Goal: Task Accomplishment & Management: Manage account settings

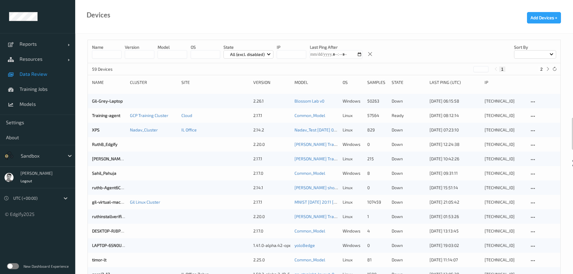
click at [33, 75] on span "Data Review" at bounding box center [45, 74] width 50 height 6
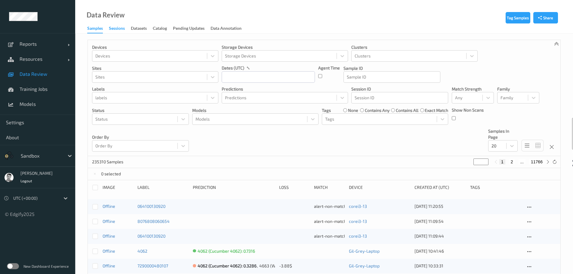
click at [115, 28] on div "Sessions" at bounding box center [117, 29] width 16 height 8
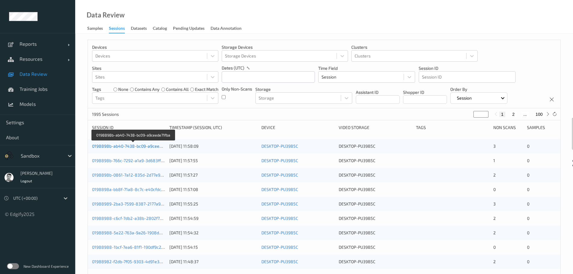
click at [130, 147] on link "0198898b-ab40-7438-bc09-a9ceede71fba" at bounding box center [133, 145] width 82 height 5
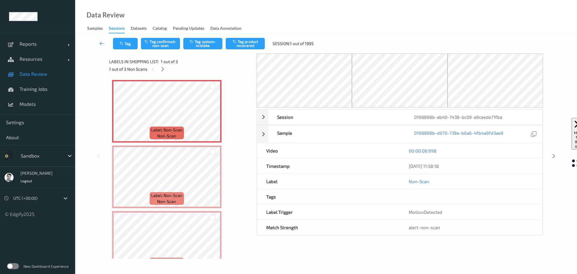
click at [101, 42] on icon at bounding box center [102, 43] width 5 height 6
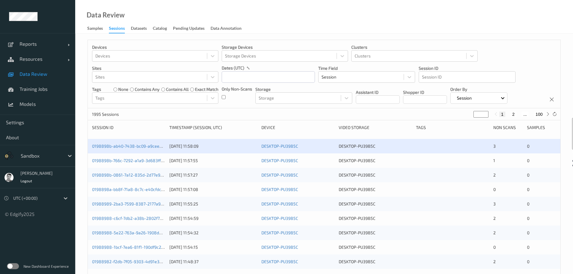
click at [14, 265] on label at bounding box center [13, 266] width 12 height 6
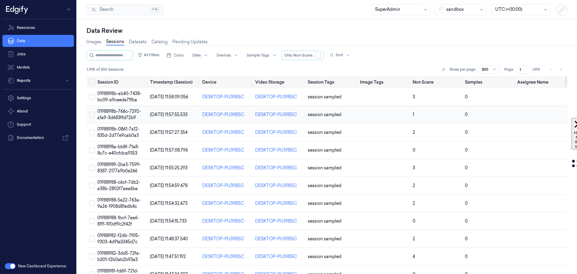
click at [110, 115] on span "0198898b-766c-7292-a1a9-3d683ffd72b9" at bounding box center [119, 115] width 44 height 12
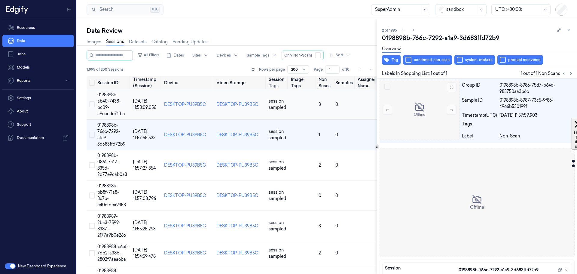
click at [108, 97] on span "0198898b-ab40-7438-bc09-a9ceede71fba" at bounding box center [111, 104] width 28 height 24
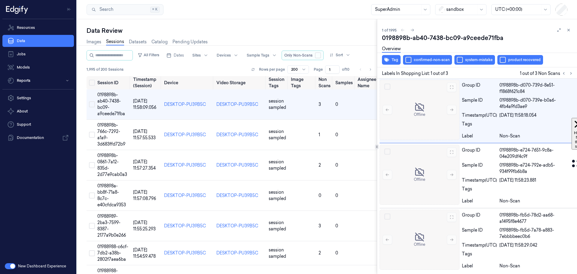
click at [321, 56] on button "button" at bounding box center [318, 55] width 6 height 6
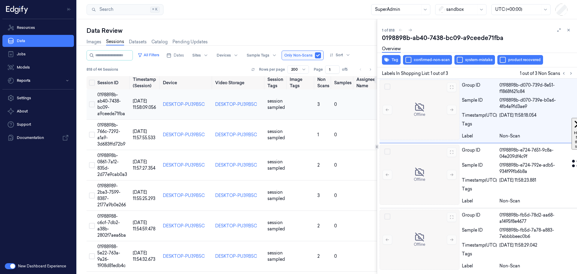
click at [97, 106] on td "0198898b-ab40-7438-bc09-a9ceede71fba" at bounding box center [112, 104] width 35 height 30
click at [111, 164] on span "0198898b-0861-7a12-835d-2d77e9cab0a3" at bounding box center [112, 165] width 30 height 24
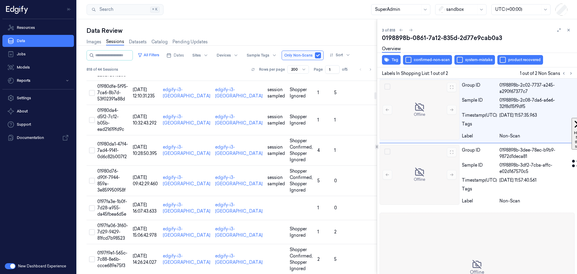
scroll to position [541, 0]
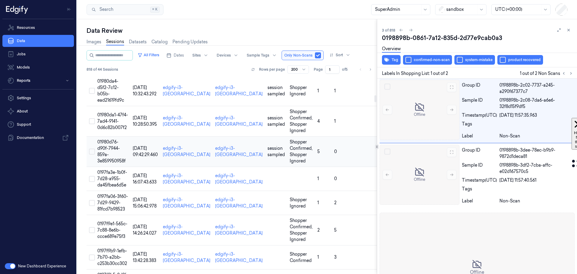
click at [103, 156] on span "01980d76-d90f-7944-859a-3e859950958f" at bounding box center [111, 151] width 28 height 24
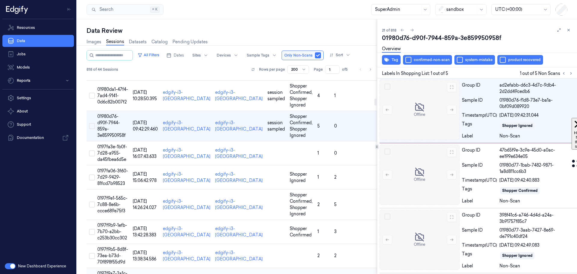
scroll to position [638, 0]
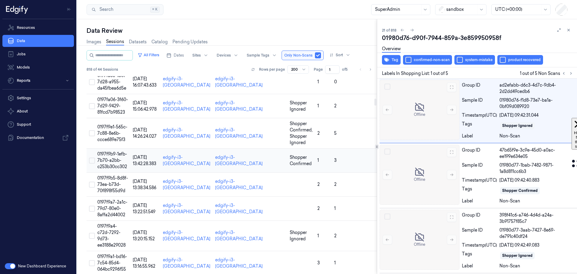
click at [102, 159] on span "0197f9b9-1efb-7b70-a2bb-c253b30cc302" at bounding box center [112, 160] width 30 height 18
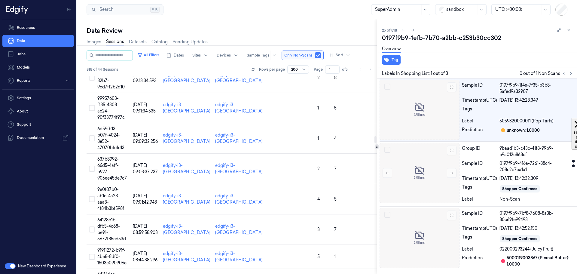
scroll to position [1742, 0]
click at [455, 10] on div at bounding box center [461, 9] width 30 height 6
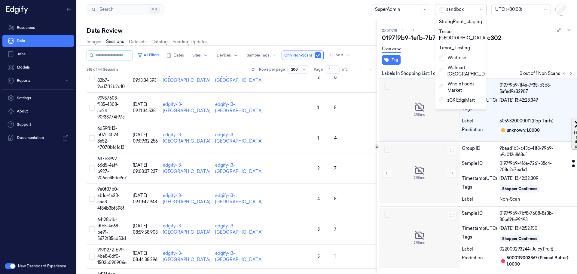
scroll to position [326, 0]
click at [450, 125] on div "Zebra" at bounding box center [449, 128] width 20 height 6
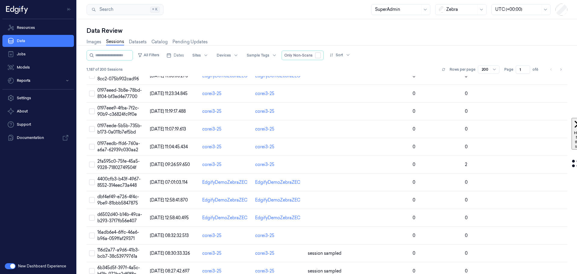
scroll to position [1740, 0]
click at [116, 93] on span "0197eeed-3b8e-78bd-8104-bf3ed4e77700" at bounding box center [119, 95] width 44 height 12
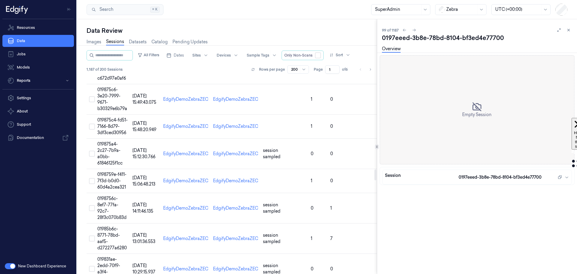
scroll to position [1660, 0]
click at [107, 222] on td "0198756c-8ef7-77fa-92c7-28f3c070b83d" at bounding box center [112, 209] width 35 height 30
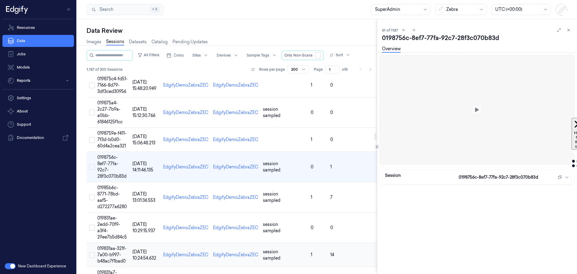
scroll to position [1707, 0]
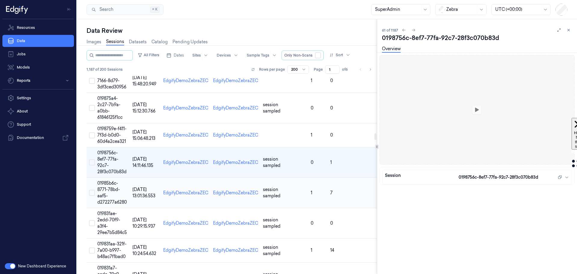
click at [113, 204] on span "01985b6c-8771-78bd-aaf5-d272277a6280" at bounding box center [111, 192] width 29 height 24
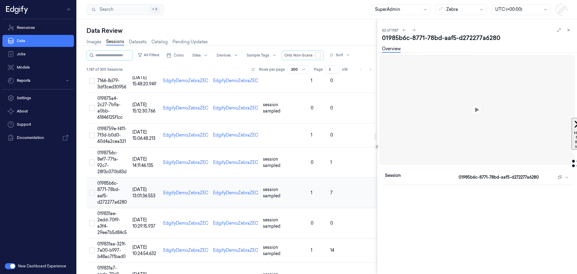
scroll to position [1737, 0]
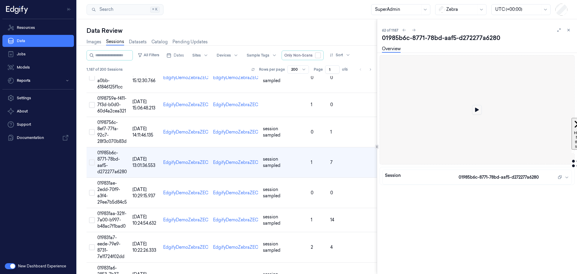
click at [477, 108] on icon at bounding box center [477, 110] width 4 height 4
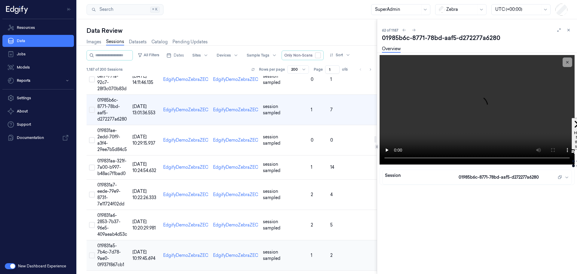
scroll to position [1827, 0]
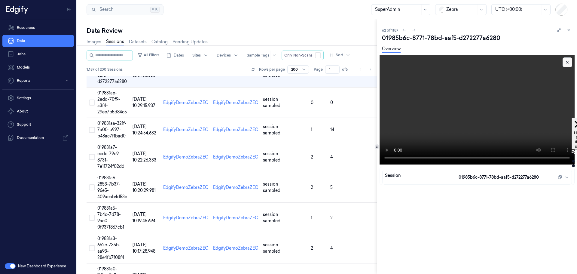
click at [568, 63] on icon at bounding box center [568, 62] width 2 height 2
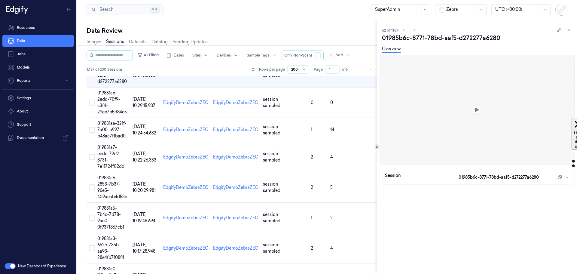
click at [451, 11] on div at bounding box center [461, 9] width 30 height 6
click at [448, 41] on div "edgify" at bounding box center [449, 44] width 21 height 6
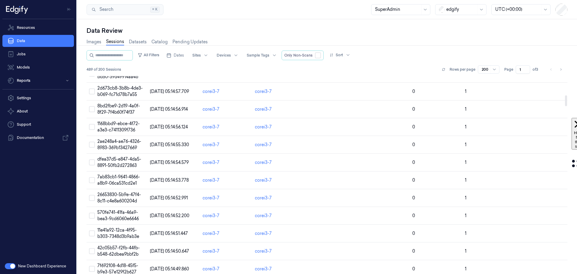
scroll to position [102, 0]
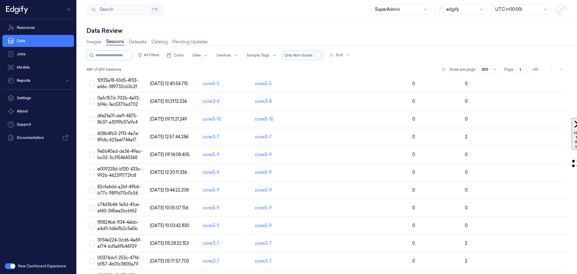
click at [321, 54] on button "button" at bounding box center [318, 55] width 6 height 6
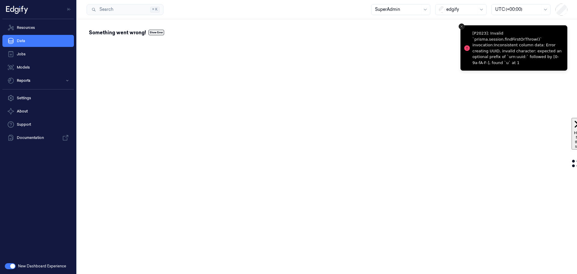
click at [461, 25] on icon "Close toast" at bounding box center [462, 27] width 4 height 4
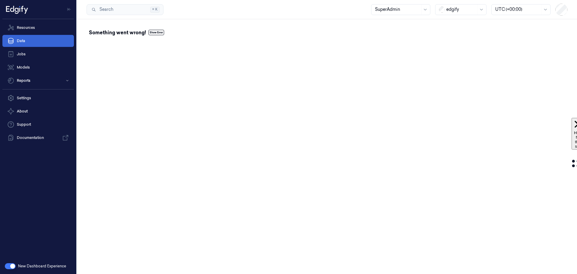
click at [24, 39] on link "Data" at bounding box center [38, 41] width 72 height 12
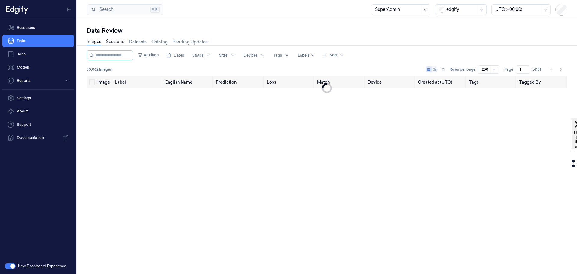
click at [114, 40] on link "Sessions" at bounding box center [115, 41] width 18 height 7
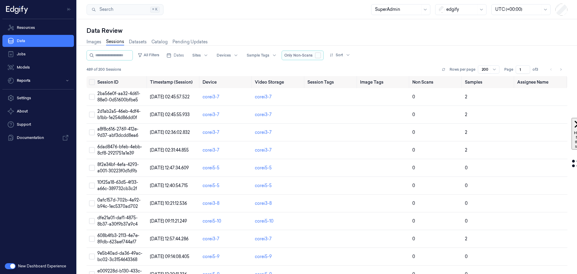
click at [321, 56] on button "button" at bounding box center [318, 55] width 6 height 6
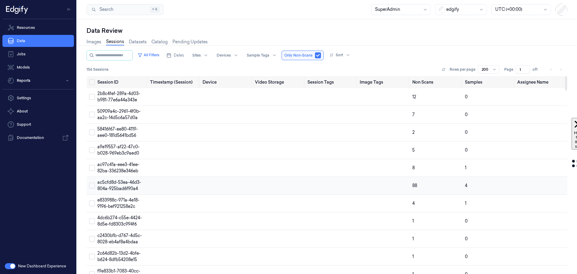
click at [115, 185] on td "ac5cfd8d-53ea-46d3-804a-925bad6f90a4" at bounding box center [121, 186] width 53 height 18
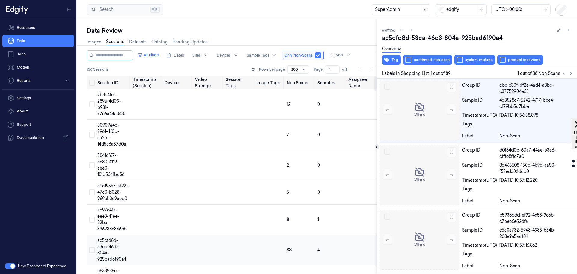
scroll to position [11, 0]
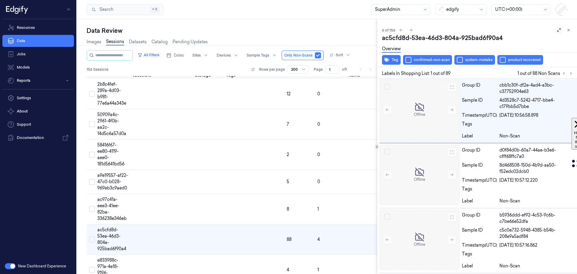
click at [558, 31] on icon at bounding box center [559, 30] width 4 height 4
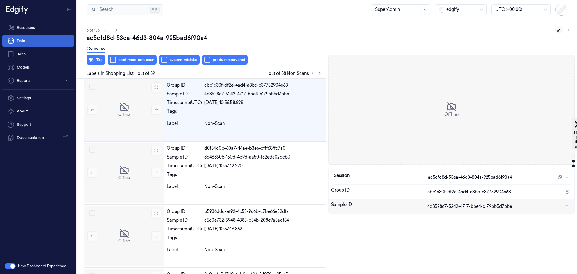
click at [27, 42] on link "Data" at bounding box center [38, 41] width 72 height 12
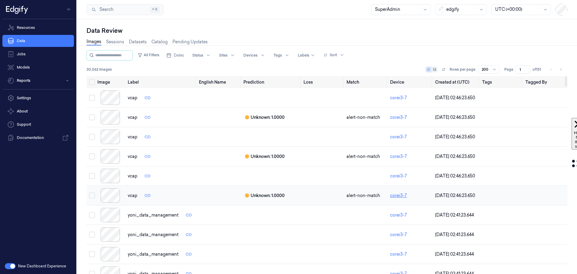
click at [397, 196] on link "corei3-7" at bounding box center [398, 195] width 17 height 5
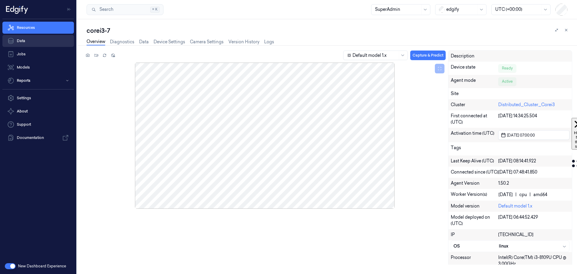
click at [20, 41] on link "Data" at bounding box center [38, 41] width 72 height 12
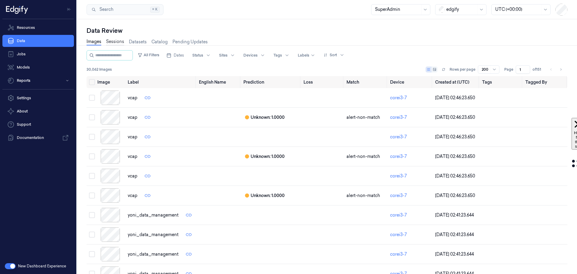
click at [118, 42] on link "Sessions" at bounding box center [115, 41] width 18 height 7
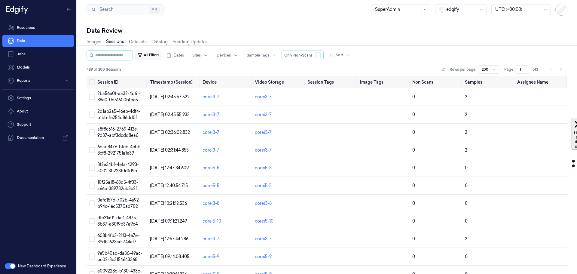
click at [153, 55] on button "All Filters" at bounding box center [148, 55] width 26 height 10
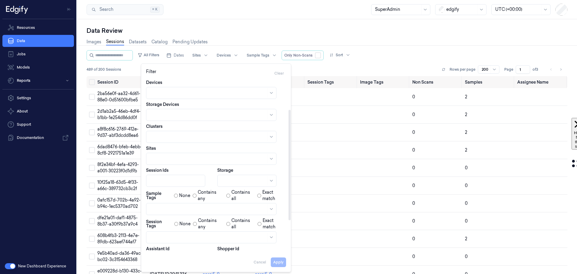
scroll to position [40, 0]
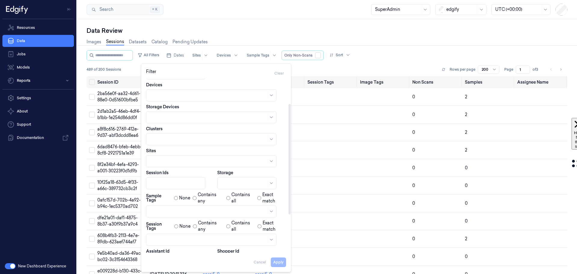
click at [234, 184] on div at bounding box center [243, 183] width 45 height 6
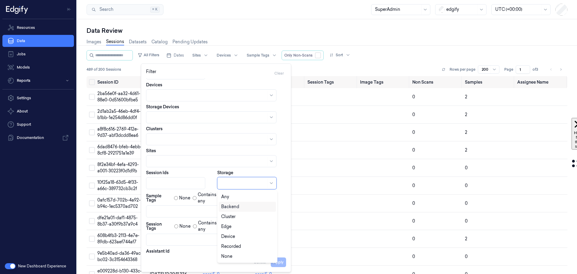
click at [229, 207] on div "Backend" at bounding box center [230, 207] width 18 height 6
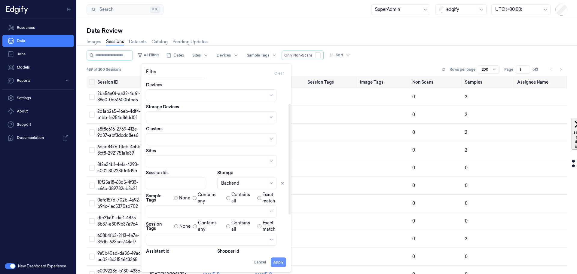
drag, startPoint x: 282, startPoint y: 264, endPoint x: 283, endPoint y: 257, distance: 7.0
click at [282, 264] on button "Apply" at bounding box center [278, 262] width 15 height 10
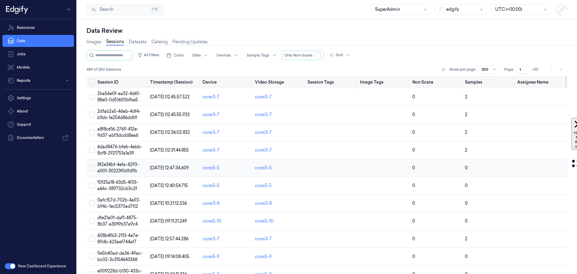
click at [118, 167] on td "8f2e34bf-4efa-4293-a001-30223f0d1d9b" at bounding box center [121, 168] width 53 height 18
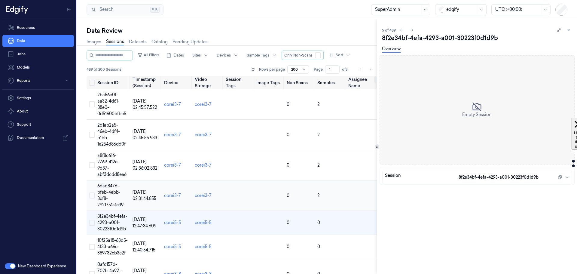
click at [106, 186] on span "6dad8476-bfeb-4ebb-8cf8-2921751a1e39" at bounding box center [110, 195] width 26 height 24
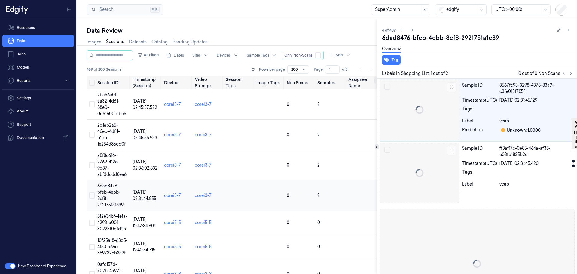
scroll to position [14, 0]
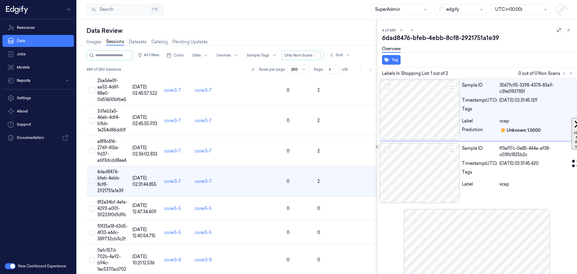
drag, startPoint x: 557, startPoint y: 30, endPoint x: 547, endPoint y: 42, distance: 15.4
click at [557, 30] on icon at bounding box center [559, 30] width 4 height 4
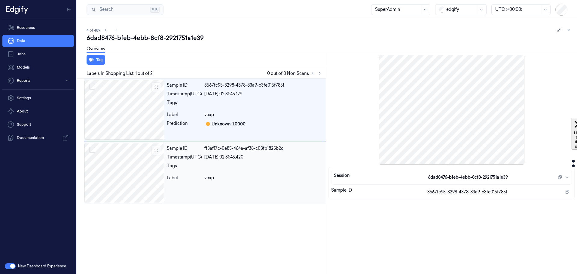
click at [176, 170] on div "Tags" at bounding box center [184, 168] width 35 height 10
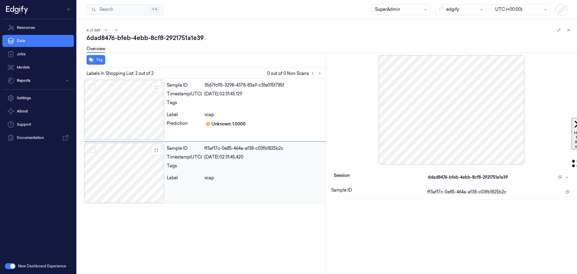
click at [138, 175] on div at bounding box center [124, 173] width 80 height 60
click at [245, 147] on div "ff3af17c-0e85-464a-af38-c03fb1825b2c" at bounding box center [263, 148] width 119 height 6
click at [279, 144] on div "Sample ID ff3af17c-0e85-464a-af38-c03fb1825b2c Timestamp (UTC) [DATE] 02:31:45.…" at bounding box center [244, 173] width 161 height 60
click at [286, 167] on div at bounding box center [263, 167] width 116 height 6
click at [286, 167] on div at bounding box center [260, 167] width 110 height 6
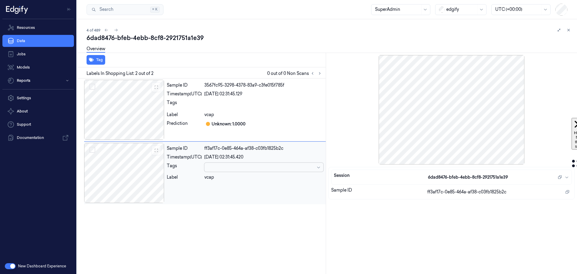
click at [181, 188] on div "Sample ID ff3af17c-0e85-464a-af38-c03fb1825b2c Timestamp (UTC) [DATE] 02:31:45.…" at bounding box center [244, 173] width 161 height 60
click at [257, 84] on div "3567fc95-3298-4378-83a9-c3fe015f785f" at bounding box center [263, 85] width 119 height 6
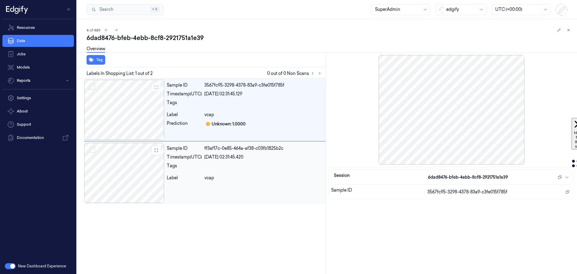
click at [133, 168] on div at bounding box center [124, 173] width 80 height 60
click at [124, 105] on div at bounding box center [124, 110] width 80 height 60
click at [27, 42] on link "Data" at bounding box center [38, 41] width 72 height 12
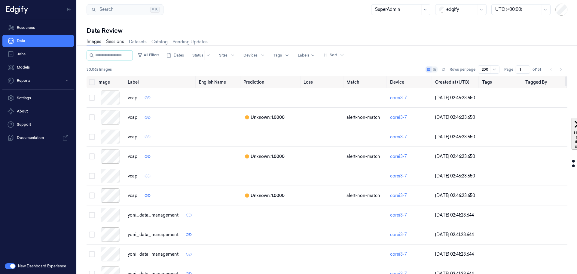
click at [112, 40] on link "Sessions" at bounding box center [115, 41] width 18 height 7
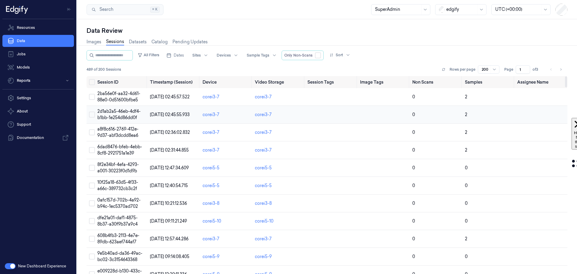
click at [92, 113] on button "Select row" at bounding box center [92, 115] width 6 height 6
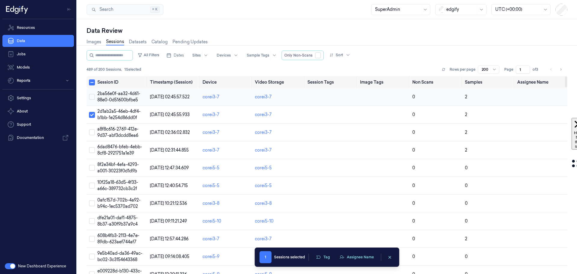
click at [91, 99] on button "Select row" at bounding box center [92, 97] width 6 height 6
click at [360, 257] on button "Assignee Name" at bounding box center [356, 257] width 41 height 9
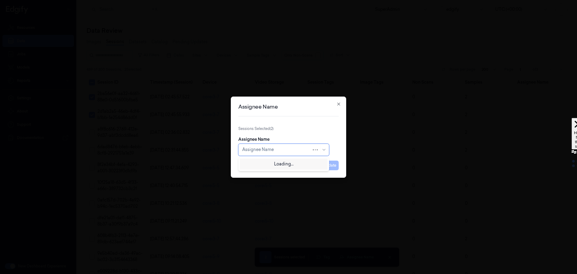
click at [266, 148] on div at bounding box center [276, 149] width 69 height 6
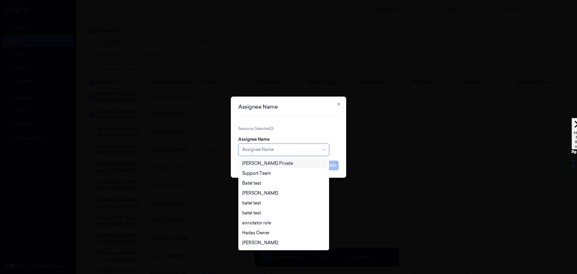
click at [263, 163] on div "[PERSON_NAME] Private" at bounding box center [267, 163] width 51 height 6
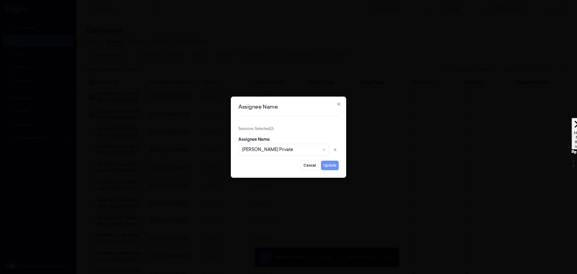
click at [329, 166] on button "Update" at bounding box center [330, 166] width 18 height 10
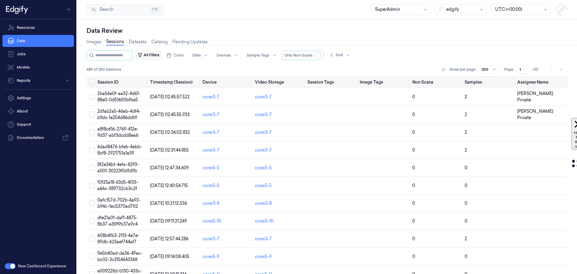
click at [161, 54] on button "All Filters" at bounding box center [148, 55] width 26 height 10
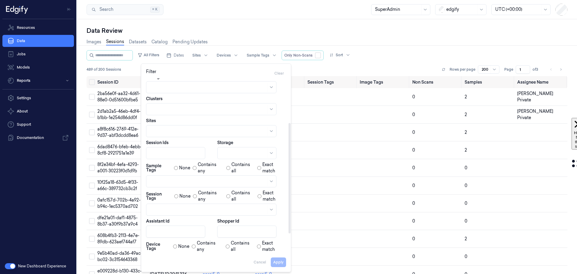
scroll to position [100, 0]
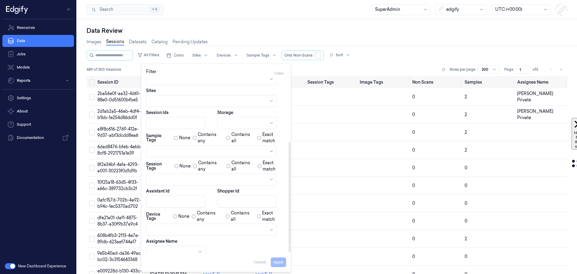
click at [170, 247] on body "Resources Data Jobs Models Reports Settings About Support Documentation New Das…" at bounding box center [288, 137] width 577 height 274
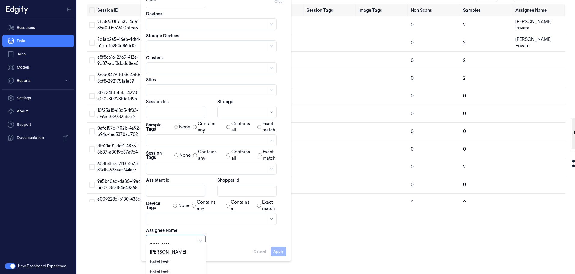
scroll to position [8, 0]
click at [162, 249] on div "[PERSON_NAME] Private" at bounding box center [175, 250] width 51 height 6
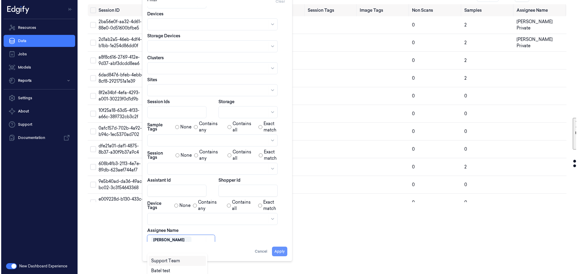
scroll to position [0, 0]
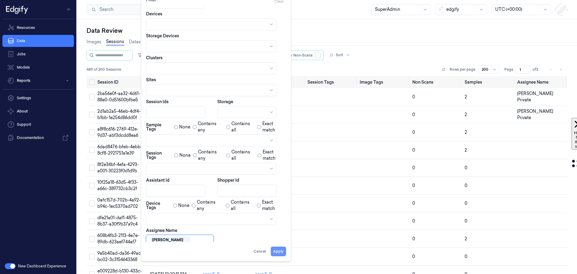
click at [279, 251] on div "Filter Clear Dates Pick a date Time Field Session Only Non-Scans Devices Storag…" at bounding box center [216, 126] width 140 height 259
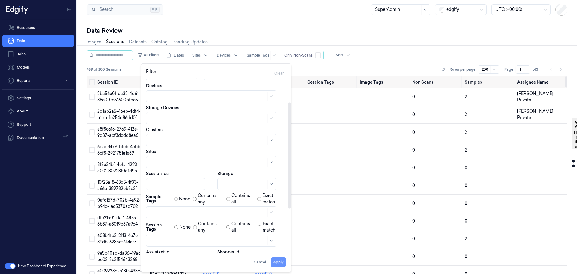
click at [276, 263] on button "Apply" at bounding box center [278, 262] width 15 height 10
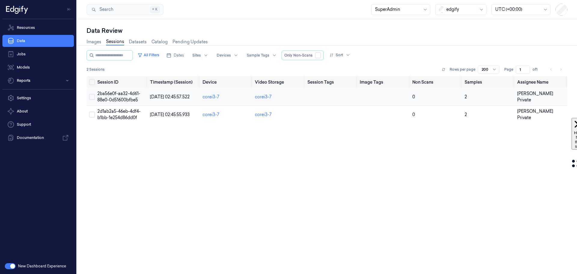
click at [114, 99] on span "2ba56e0f-aa32-4d61-88e0-0d51600bfbe5" at bounding box center [118, 97] width 43 height 12
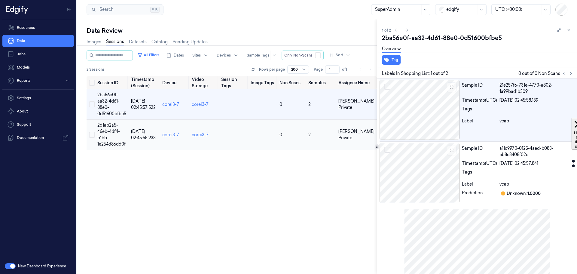
click at [113, 140] on td "2d1ab2a5-46eb-4df4-b1bb-1e254d86dd0f" at bounding box center [112, 135] width 34 height 30
click at [109, 103] on span "2ba56e0f-aa32-4d61-88e0-0d51600bfbe5" at bounding box center [111, 104] width 29 height 24
click at [108, 135] on span "2d1ab2a5-46eb-4df4-b1bb-1e254d86dd0f" at bounding box center [111, 134] width 28 height 24
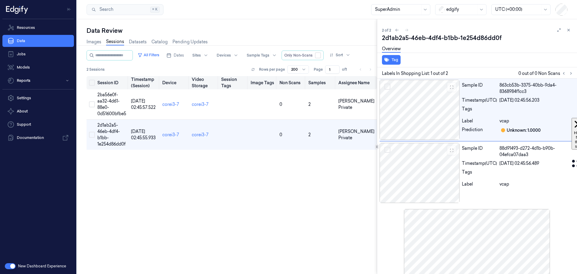
click at [107, 78] on th "Session ID" at bounding box center [112, 82] width 34 height 13
click at [109, 83] on th "Session ID" at bounding box center [112, 82] width 34 height 13
click at [108, 103] on span "2ba56e0f-aa32-4d61-88e0-0d51600bfbe5" at bounding box center [111, 104] width 29 height 24
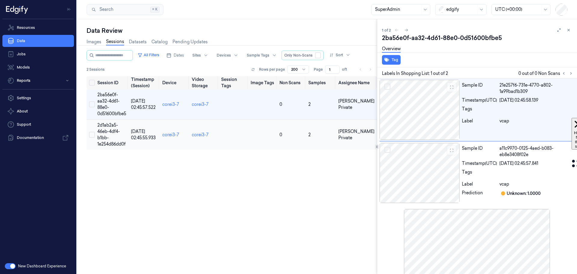
click at [109, 137] on td "2d1ab2a5-46eb-4df4-b1bb-1e254d86dd0f" at bounding box center [112, 135] width 34 height 30
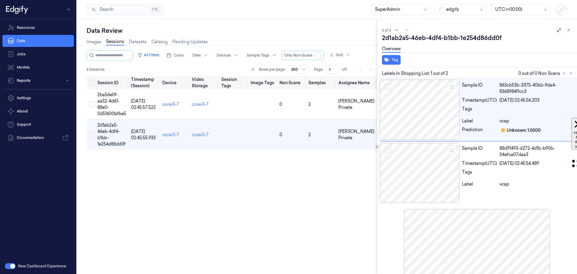
click at [557, 30] on icon at bounding box center [559, 30] width 4 height 4
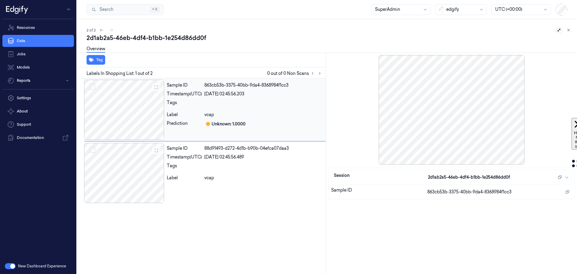
click at [290, 112] on div "vcap" at bounding box center [263, 115] width 119 height 6
click at [298, 182] on div "Sample ID 88d91493-d272-4d1b-b90b-04efca07daa3 Timestamp (UTC) [DATE] 02:45:56.…" at bounding box center [244, 173] width 161 height 60
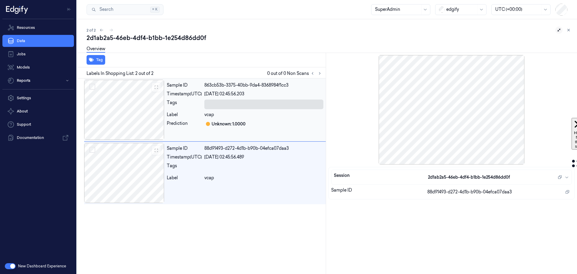
click at [305, 109] on div "Sample ID 863cb53b-3375-40bb-9da4-8368984f1cc3 Timestamp (UTC) [DATE] 02:45:56.…" at bounding box center [244, 110] width 161 height 60
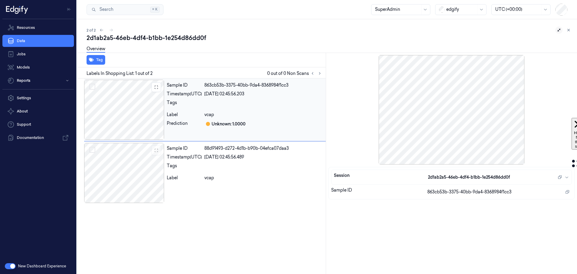
click at [130, 120] on div at bounding box center [124, 110] width 80 height 60
click at [516, 109] on div at bounding box center [452, 109] width 246 height 109
click at [567, 178] on icon "button" at bounding box center [567, 177] width 5 height 5
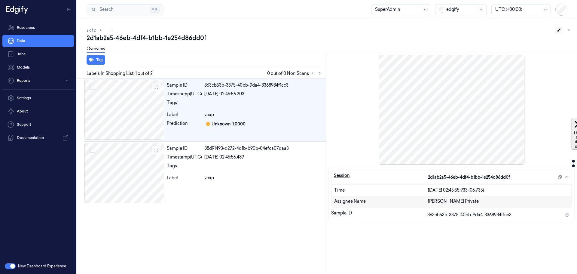
click at [567, 178] on icon "button" at bounding box center [567, 177] width 5 height 5
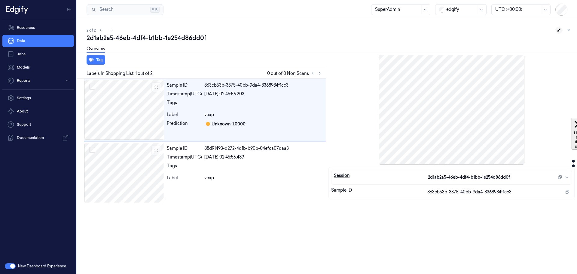
click at [569, 177] on div "Session 2d1ab2a5-46eb-4df4-b1bb-1e254d86dd0f" at bounding box center [452, 177] width 240 height 14
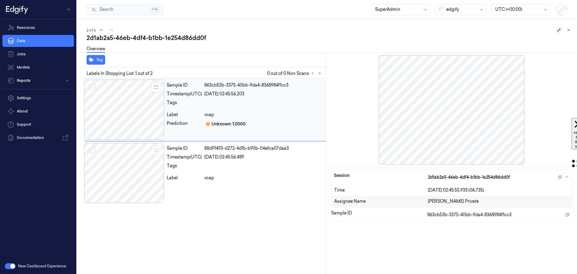
click at [143, 111] on div at bounding box center [124, 110] width 80 height 60
click at [99, 61] on button "Tag" at bounding box center [96, 60] width 19 height 10
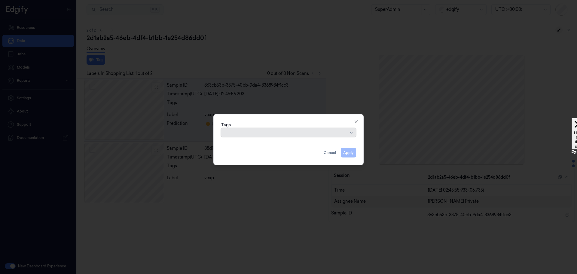
click at [244, 134] on div at bounding box center [285, 133] width 126 height 6
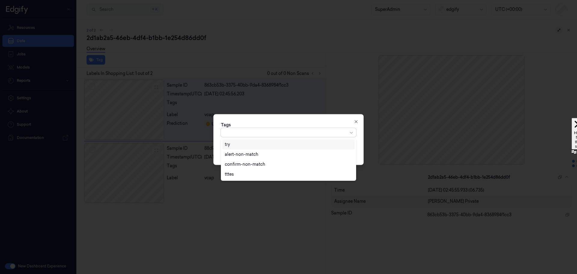
click at [229, 146] on div "try" at bounding box center [227, 144] width 5 height 6
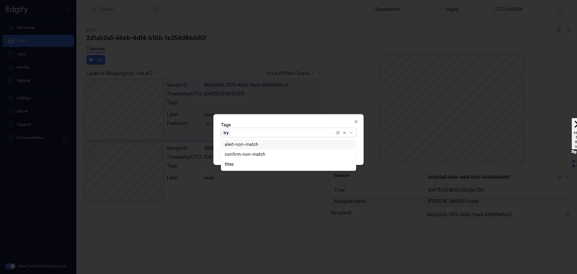
click at [345, 124] on div "Tags option try, selected. 3 results available. Use Up and Down to choose optio…" at bounding box center [288, 128] width 135 height 15
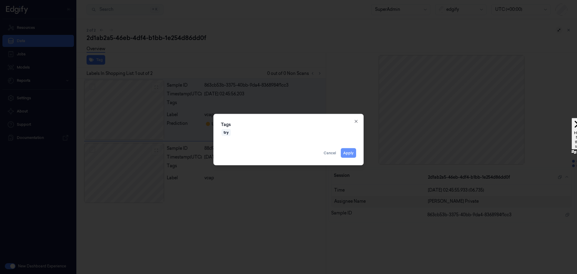
click at [348, 152] on button "Apply" at bounding box center [348, 153] width 15 height 10
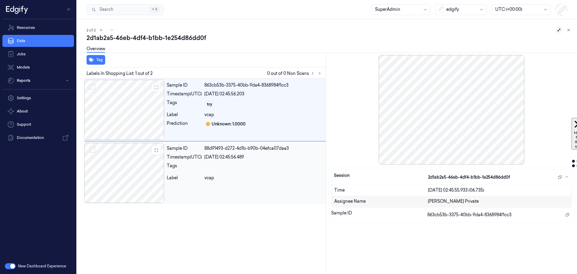
click at [133, 171] on div at bounding box center [124, 173] width 80 height 60
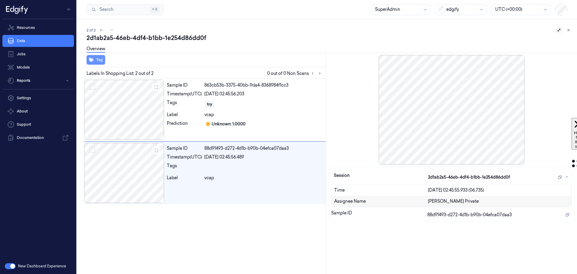
click at [95, 61] on button "Tag" at bounding box center [96, 60] width 19 height 10
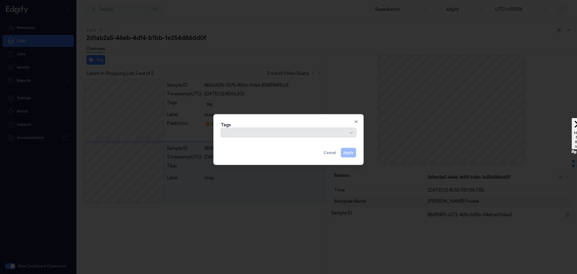
click at [237, 134] on div at bounding box center [285, 133] width 126 height 6
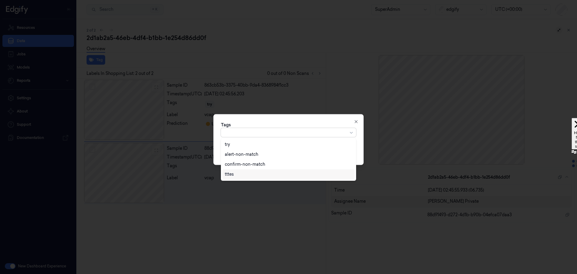
click at [233, 172] on div "tttes" at bounding box center [229, 174] width 9 height 6
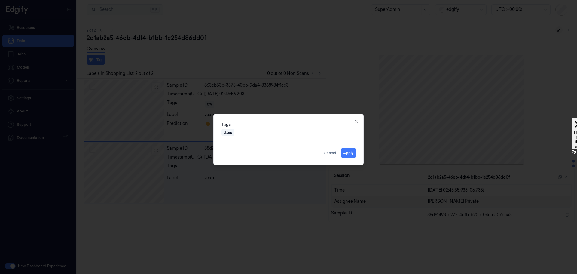
click at [342, 115] on div "Tags tttes Apply Cancel Close" at bounding box center [288, 139] width 150 height 51
click at [352, 154] on button "Apply" at bounding box center [348, 153] width 15 height 10
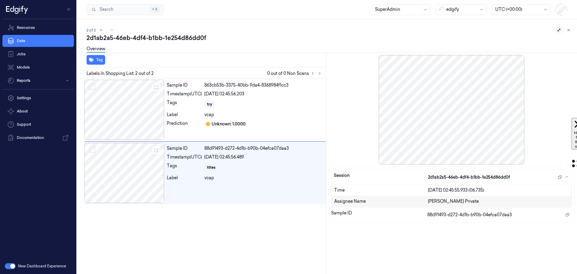
click at [87, 55] on button "Tag" at bounding box center [96, 60] width 19 height 10
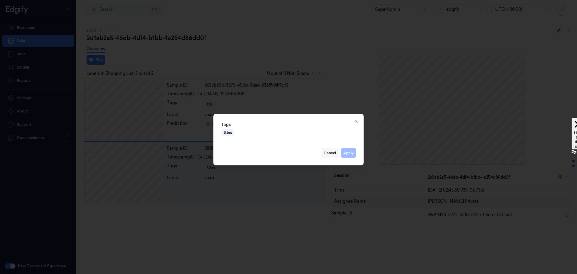
click at [329, 152] on button "Cancel" at bounding box center [329, 153] width 17 height 10
